Goal: Task Accomplishment & Management: Use online tool/utility

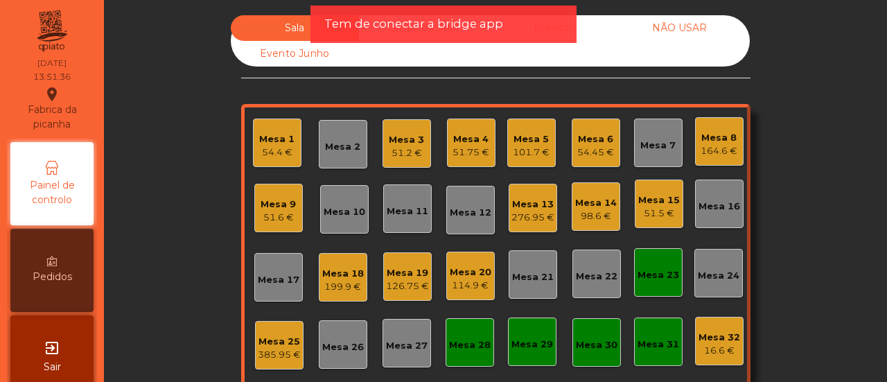
click at [532, 284] on div "Mesa 21" at bounding box center [533, 274] width 49 height 49
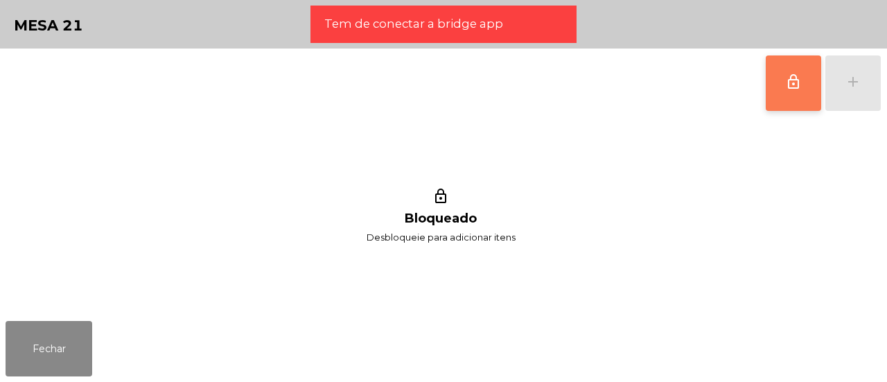
click at [786, 81] on span "lock_outline" at bounding box center [793, 81] width 17 height 17
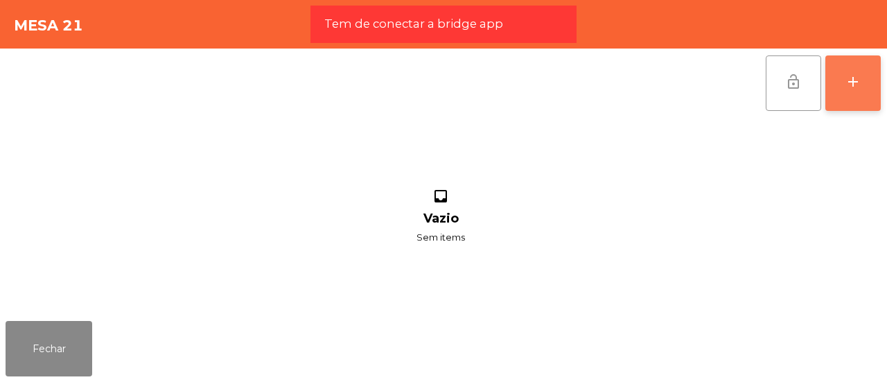
click at [859, 81] on div "add" at bounding box center [853, 81] width 17 height 17
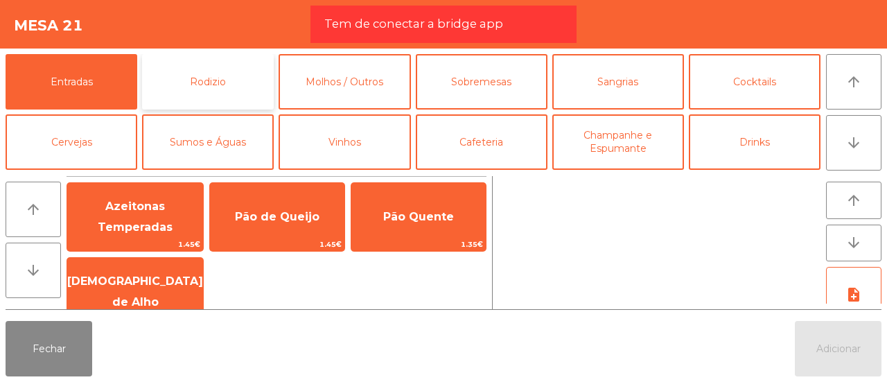
click at [258, 97] on button "Rodizio" at bounding box center [208, 81] width 132 height 55
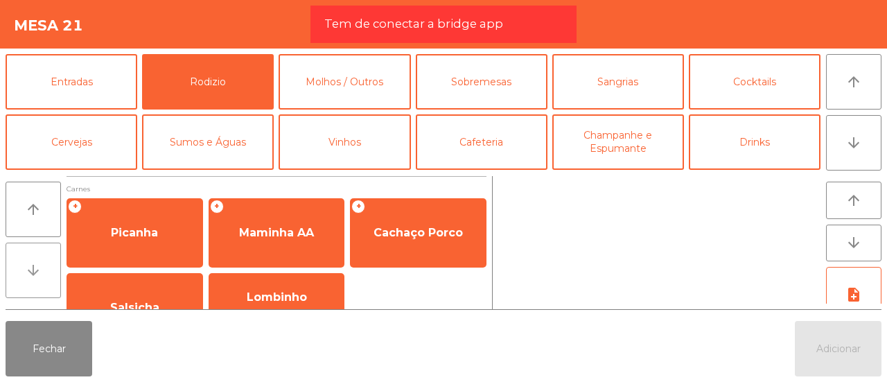
click at [43, 267] on button "arrow_downward" at bounding box center [33, 270] width 55 height 55
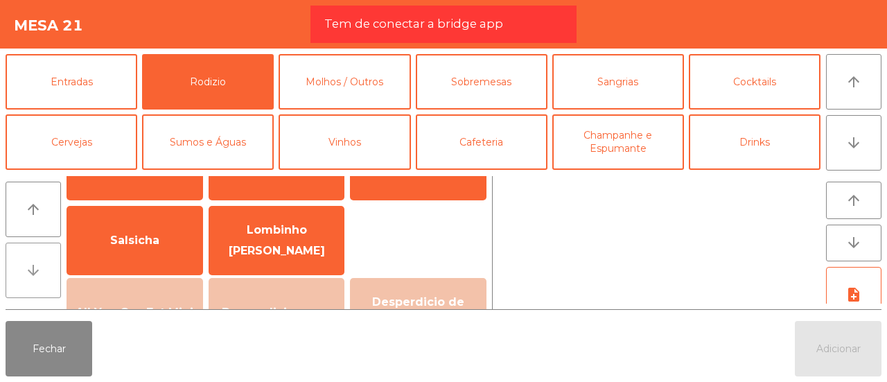
click at [43, 267] on button "arrow_downward" at bounding box center [33, 270] width 55 height 55
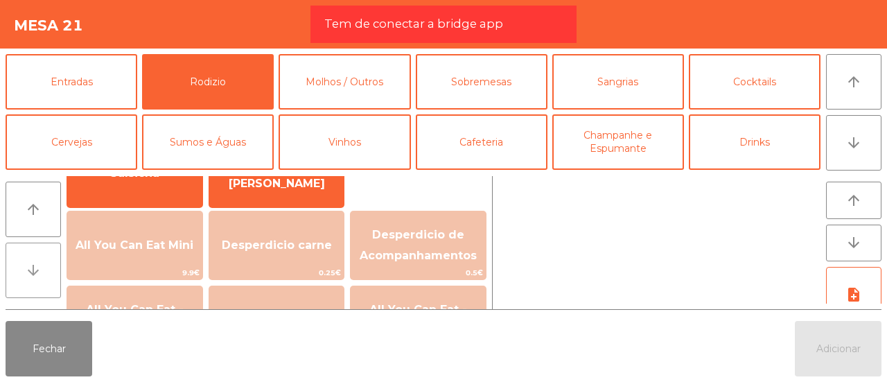
click at [43, 267] on button "arrow_downward" at bounding box center [33, 270] width 55 height 55
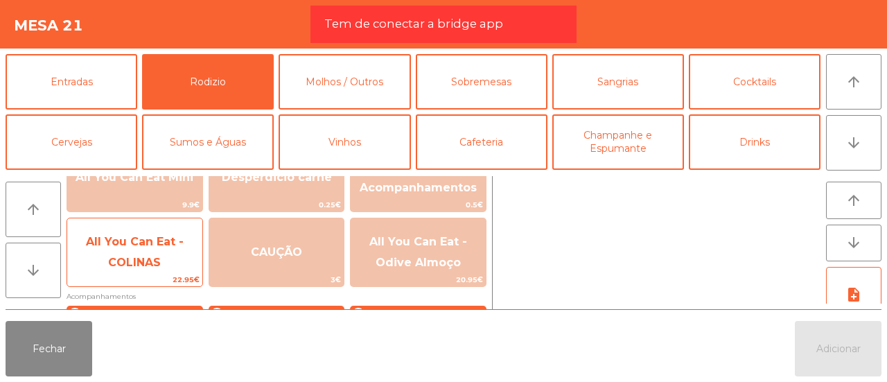
click at [110, 267] on span "All You Can Eat - COLINAS" at bounding box center [135, 252] width 98 height 34
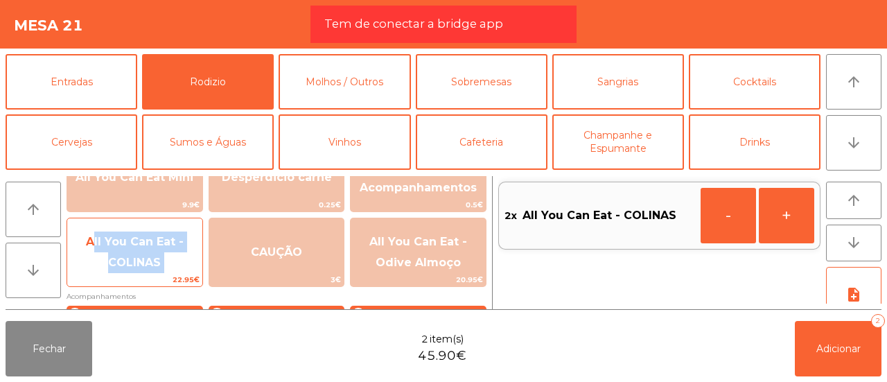
click at [110, 267] on span "All You Can Eat - COLINAS" at bounding box center [135, 252] width 98 height 34
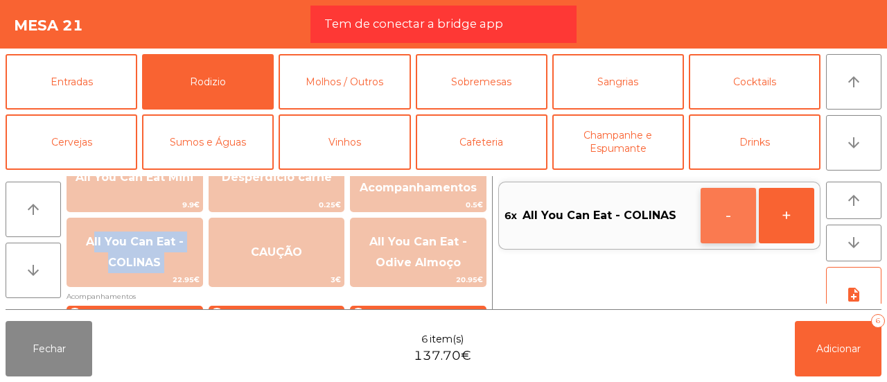
click at [723, 221] on button "-" at bounding box center [728, 215] width 55 height 55
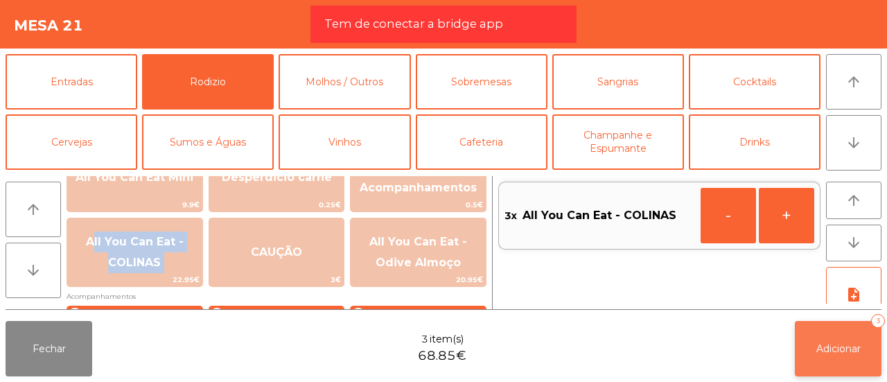
click at [824, 345] on span "Adicionar" at bounding box center [838, 348] width 44 height 12
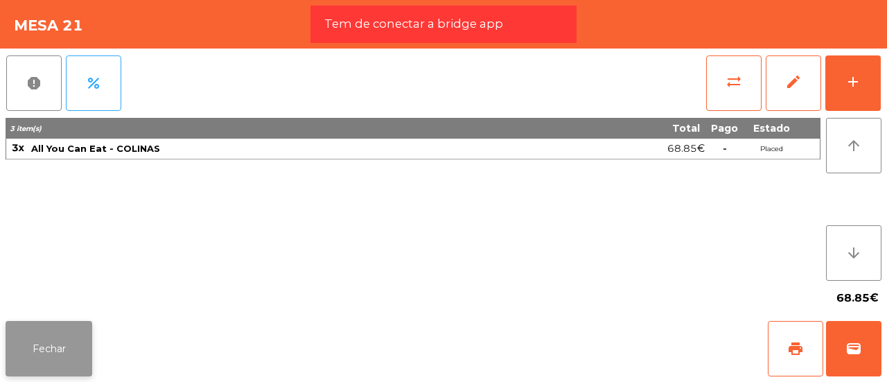
click at [24, 353] on button "Fechar" at bounding box center [49, 348] width 87 height 55
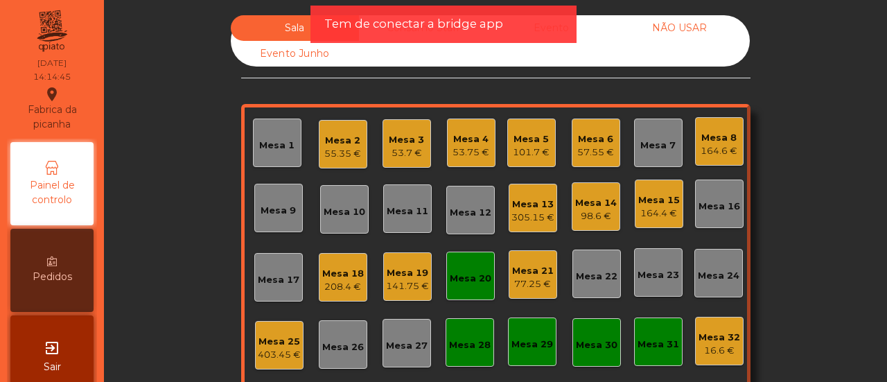
click at [522, 150] on div "101.7 €" at bounding box center [531, 153] width 37 height 14
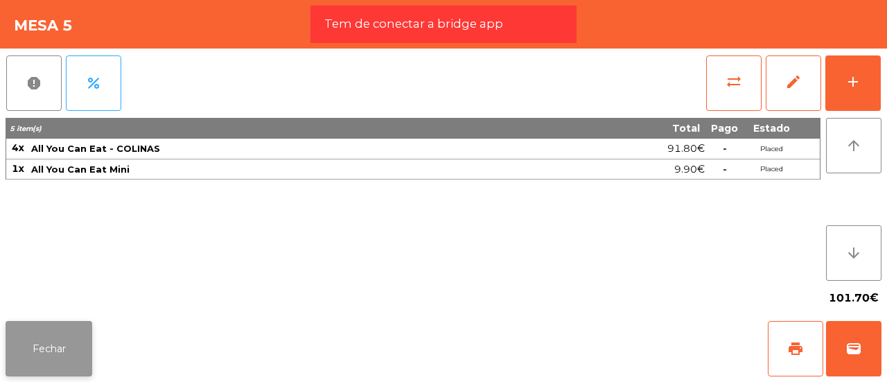
click at [41, 347] on button "Fechar" at bounding box center [49, 348] width 87 height 55
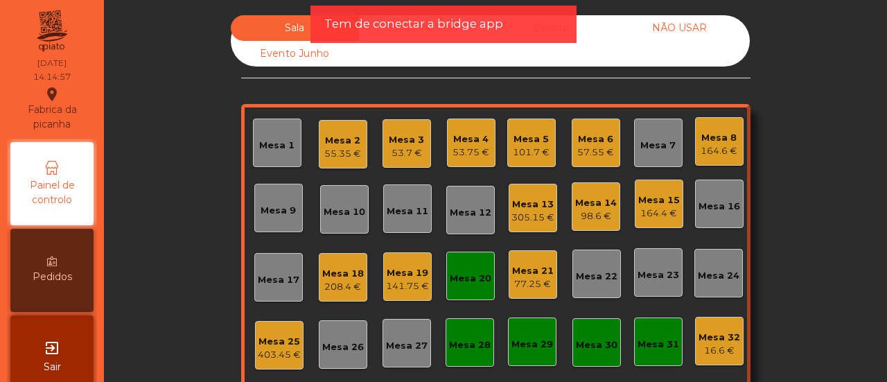
click at [406, 148] on div "53.7 €" at bounding box center [406, 153] width 35 height 14
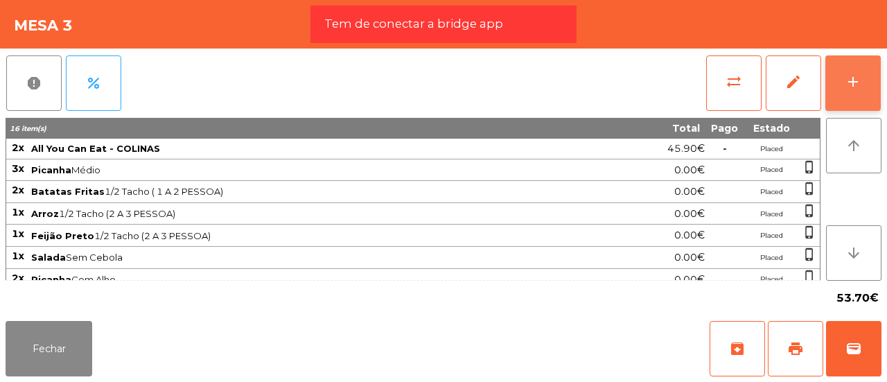
click at [838, 84] on button "add" at bounding box center [852, 82] width 55 height 55
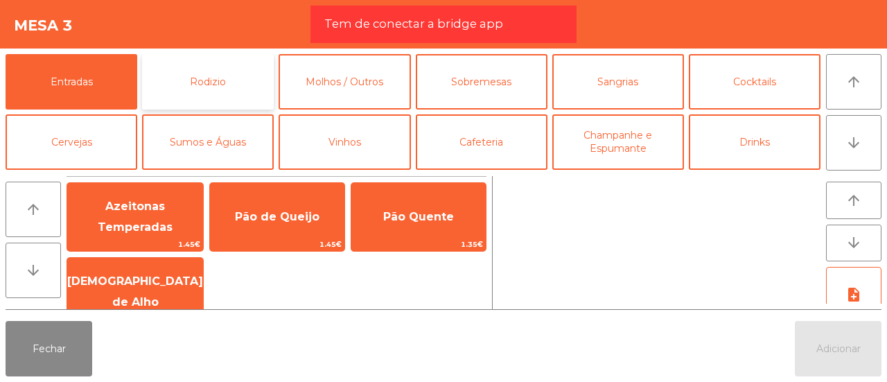
click at [206, 89] on button "Rodizio" at bounding box center [208, 81] width 132 height 55
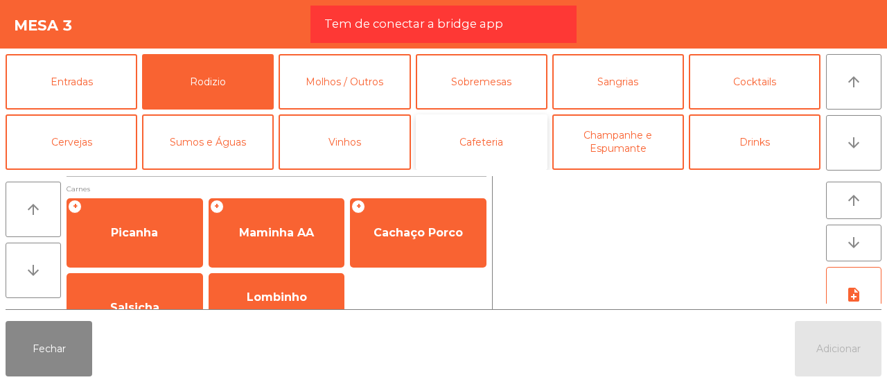
click at [491, 135] on button "Cafeteria" at bounding box center [482, 141] width 132 height 55
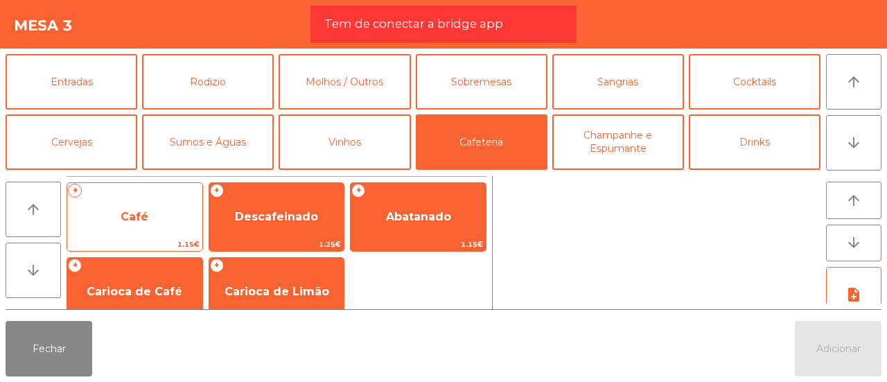
click at [130, 220] on span "Café" at bounding box center [135, 216] width 28 height 13
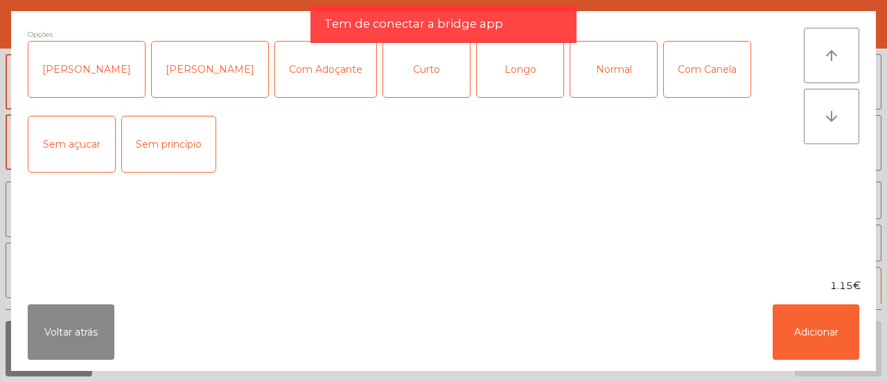
click at [590, 68] on div "Normal" at bounding box center [613, 69] width 87 height 55
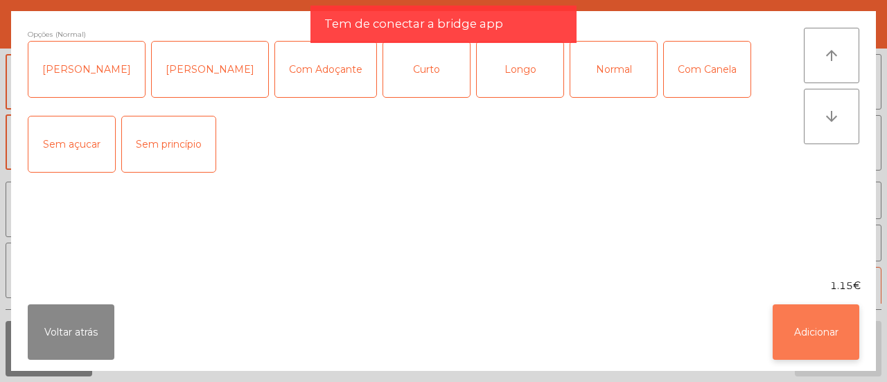
click at [814, 343] on button "Adicionar" at bounding box center [816, 331] width 87 height 55
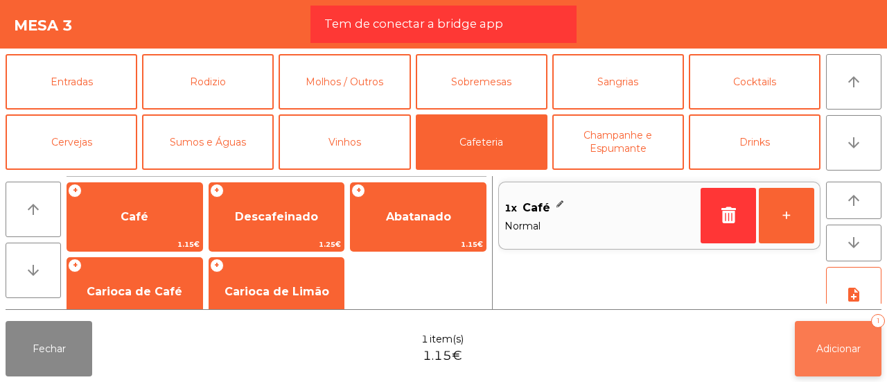
click at [862, 342] on button "Adicionar 1" at bounding box center [838, 348] width 87 height 55
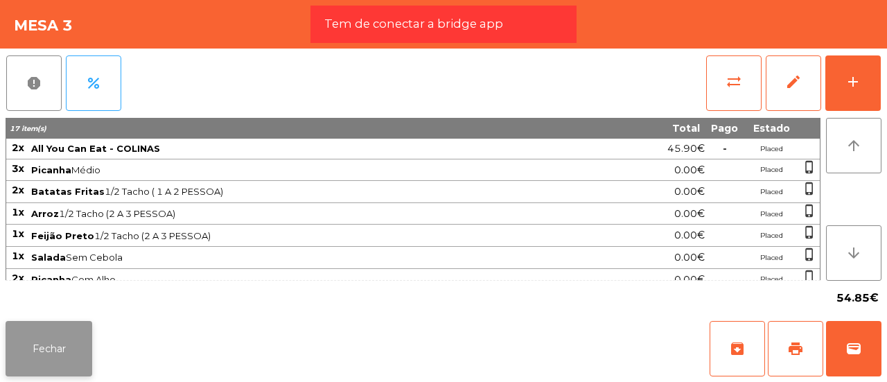
click at [46, 362] on button "Fechar" at bounding box center [49, 348] width 87 height 55
